Goal: Task Accomplishment & Management: Use online tool/utility

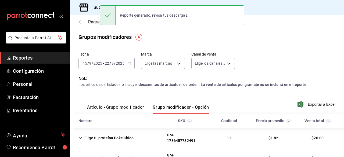
click at [78, 21] on icon "button" at bounding box center [80, 22] width 5 height 5
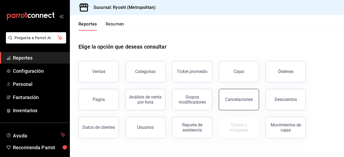
click at [238, 104] on button "Cancelaciones" at bounding box center [239, 99] width 40 height 21
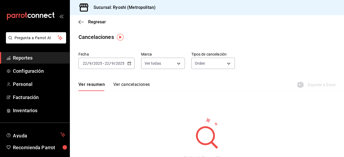
click at [116, 63] on input "2025" at bounding box center [119, 63] width 9 height 4
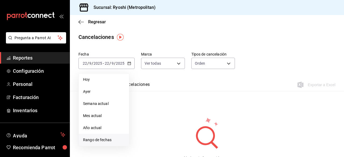
click at [105, 139] on span "Rango de fechas" at bounding box center [104, 140] width 42 height 6
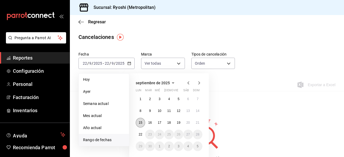
click at [139, 119] on button "15" at bounding box center [140, 123] width 9 height 10
click at [140, 132] on button "22" at bounding box center [140, 135] width 9 height 10
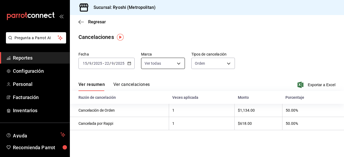
click at [176, 64] on body "Pregunta a Parrot AI Reportes Configuración Personal Facturación Inventarios Ay…" at bounding box center [172, 78] width 344 height 157
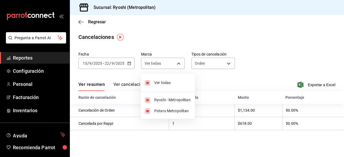
click at [234, 71] on div at bounding box center [172, 78] width 344 height 157
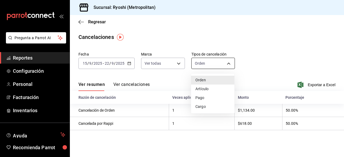
click at [227, 63] on body "Pregunta a Parrot AI Reportes Configuración Personal Facturación Inventarios Ay…" at bounding box center [172, 78] width 344 height 157
click at [216, 90] on li "Artículo" at bounding box center [212, 89] width 43 height 9
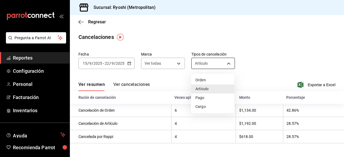
click at [226, 61] on body "Pregunta a Parrot AI Reportes Configuración Personal Facturación Inventarios Ay…" at bounding box center [172, 78] width 344 height 157
click at [208, 101] on li "Pago" at bounding box center [212, 97] width 43 height 9
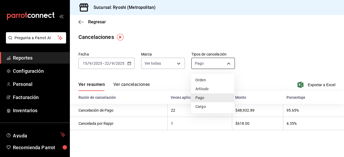
click at [231, 61] on body "Pregunta a Parrot AI Reportes Configuración Personal Facturación Inventarios Ay…" at bounding box center [172, 78] width 344 height 157
click at [210, 106] on li "Cargo" at bounding box center [212, 106] width 43 height 9
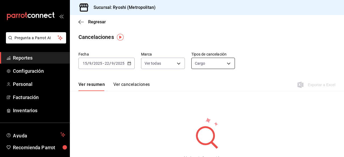
click at [225, 66] on body "Pregunta a Parrot AI Reportes Configuración Personal Facturación Inventarios Ay…" at bounding box center [172, 78] width 344 height 157
click at [210, 78] on li "Orden" at bounding box center [211, 80] width 42 height 9
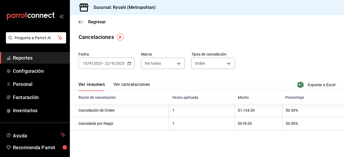
click at [306, 81] on div "Ver resumen Ver cancelaciones Exportar a Excel" at bounding box center [207, 83] width 274 height 16
click at [308, 86] on span "Exportar a Excel" at bounding box center [316, 85] width 37 height 6
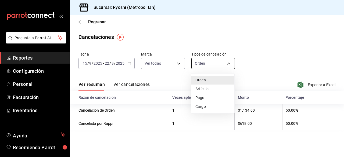
click at [228, 62] on body "Pregunta a Parrot AI Reportes Configuración Personal Facturación Inventarios Ay…" at bounding box center [172, 78] width 344 height 157
click at [212, 87] on li "Artículo" at bounding box center [212, 89] width 43 height 9
type input "ORDER_ITEM"
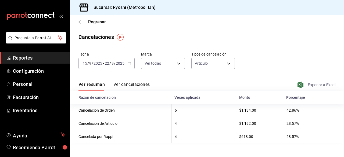
click at [311, 84] on span "Exportar a Excel" at bounding box center [316, 85] width 37 height 6
